Goal: Task Accomplishment & Management: Find specific page/section

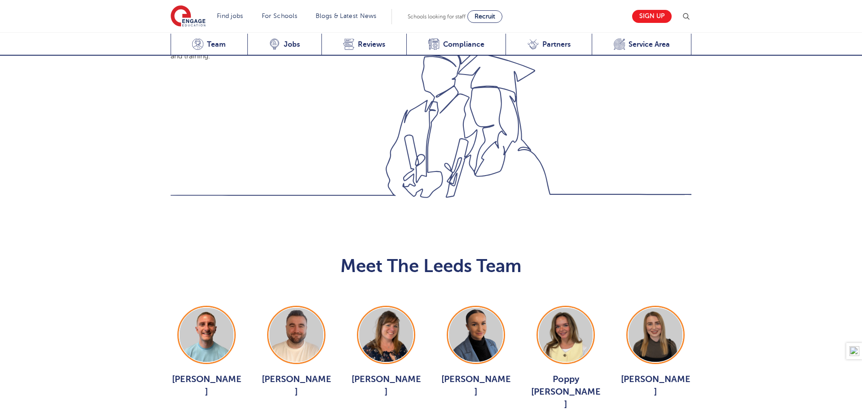
scroll to position [834, 0]
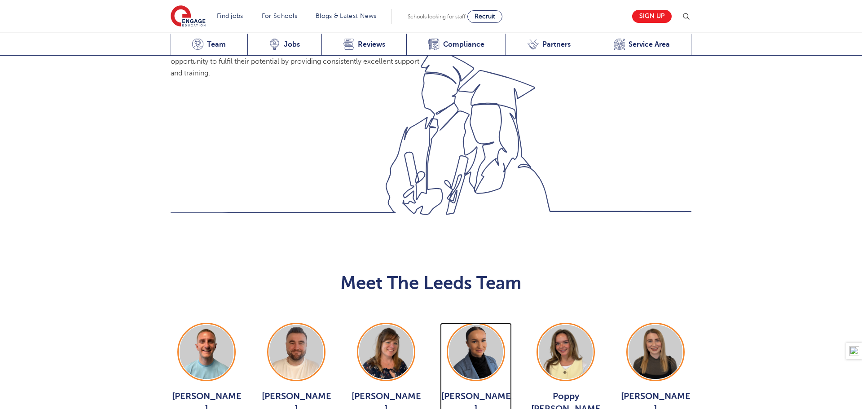
click at [478, 325] on img at bounding box center [476, 352] width 54 height 54
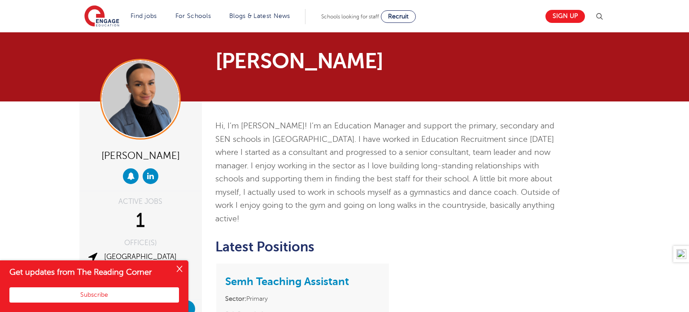
click at [177, 267] on button "Close" at bounding box center [180, 269] width 18 height 18
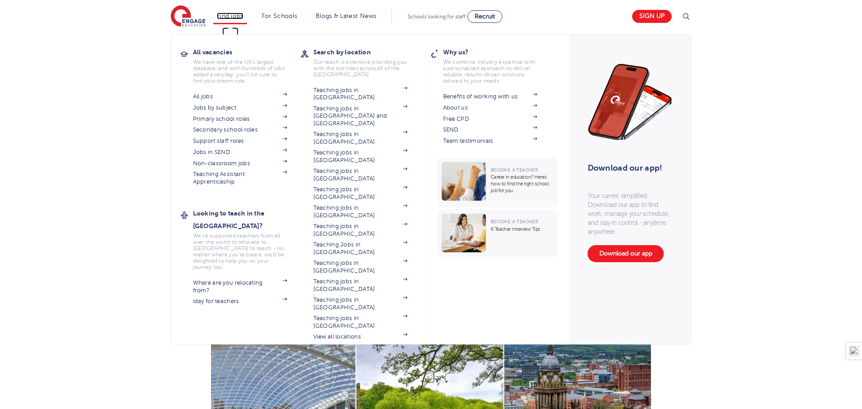
click at [232, 15] on link "Find jobs" at bounding box center [230, 16] width 26 height 7
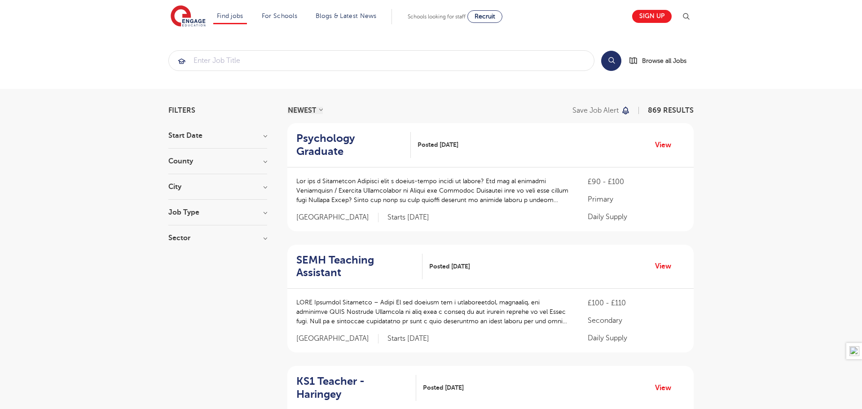
click at [213, 186] on h3 "City" at bounding box center [217, 186] width 99 height 7
click at [192, 219] on span "[GEOGRAPHIC_DATA]" at bounding box center [218, 219] width 73 height 8
click at [188, 219] on input "Leeds 41" at bounding box center [185, 218] width 6 height 6
checkbox input "true"
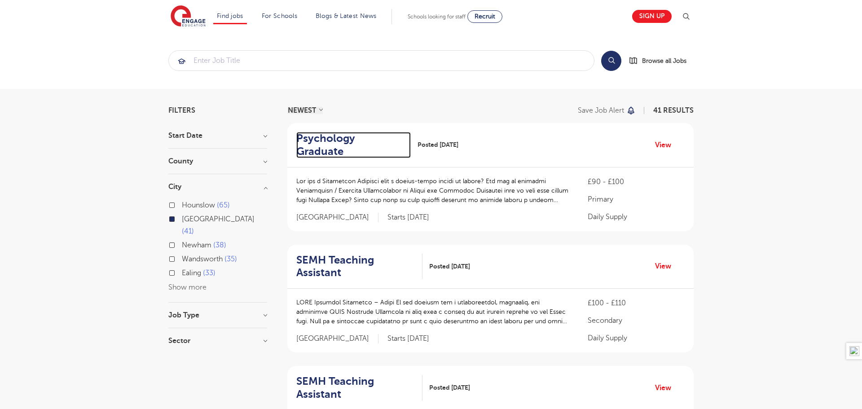
click at [339, 140] on h2 "Psychology Graduate" at bounding box center [349, 145] width 107 height 26
